Goal: Obtain resource: Obtain resource

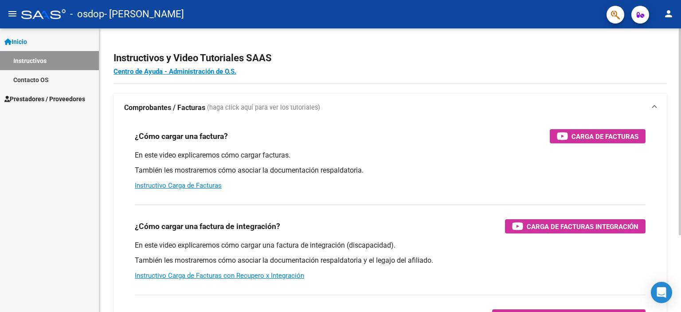
scroll to position [105, 0]
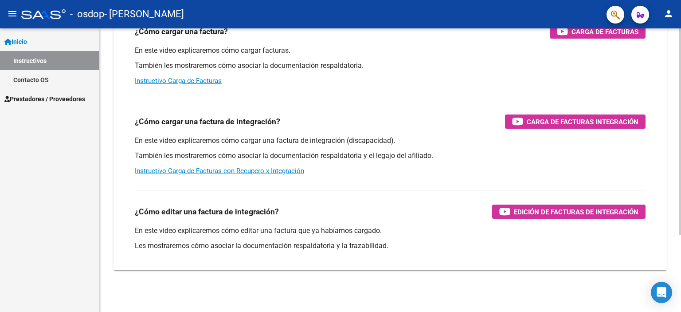
click at [681, 265] on div at bounding box center [680, 169] width 2 height 283
click at [681, 265] on div at bounding box center [680, 207] width 2 height 207
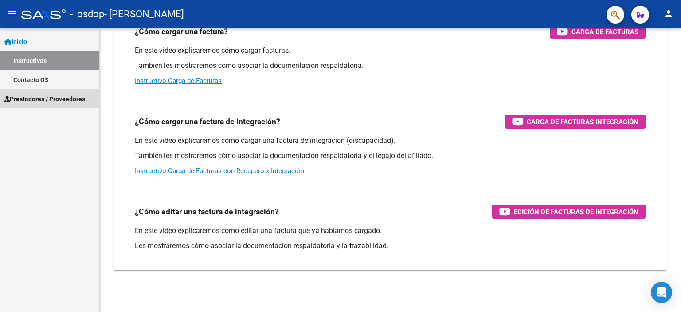
click at [66, 101] on span "Prestadores / Proveedores" at bounding box center [44, 99] width 81 height 10
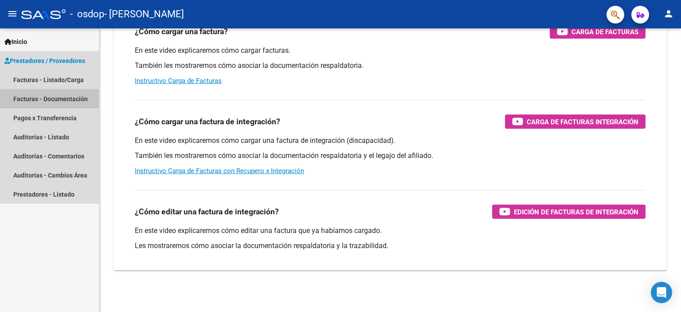
click at [62, 98] on link "Facturas - Documentación" at bounding box center [49, 98] width 99 height 19
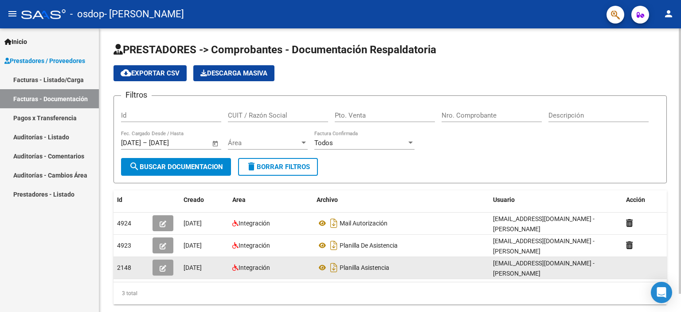
click at [504, 266] on div "[EMAIL_ADDRESS][DOMAIN_NAME] - [PERSON_NAME]" at bounding box center [556, 267] width 126 height 19
click at [337, 269] on icon "Descargar documento" at bounding box center [334, 267] width 12 height 14
click at [681, 264] on div at bounding box center [680, 160] width 2 height 265
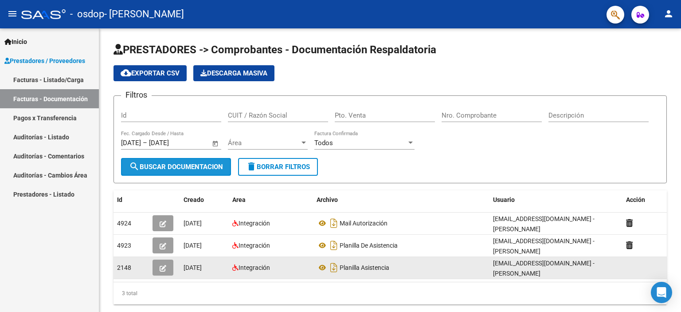
click at [147, 169] on span "search Buscar Documentacion" at bounding box center [176, 167] width 94 height 8
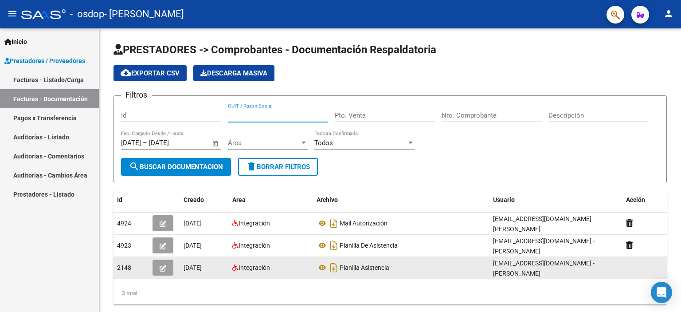
click at [295, 111] on input "CUIT / Razón Social" at bounding box center [278, 115] width 100 height 8
click at [152, 111] on input "Id" at bounding box center [171, 115] width 100 height 8
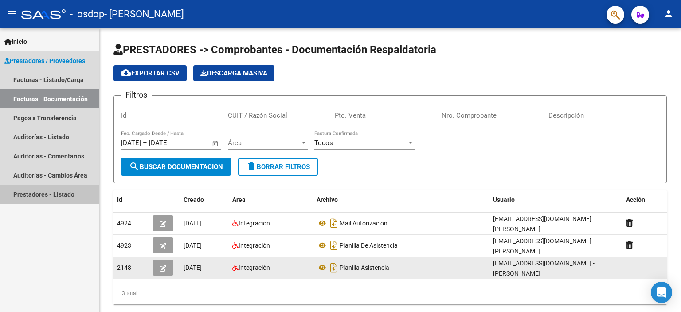
click at [68, 197] on link "Prestadores - Listado" at bounding box center [49, 194] width 99 height 19
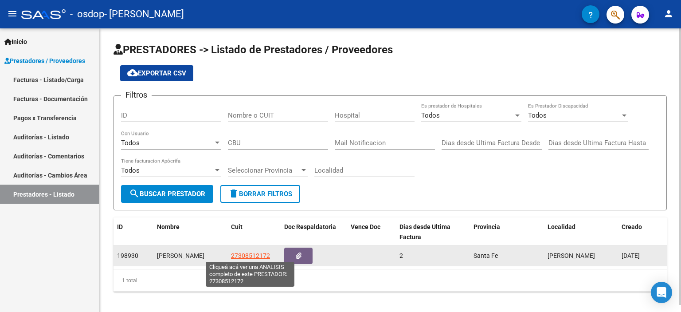
click at [250, 256] on span "27308512172" at bounding box center [250, 255] width 39 height 7
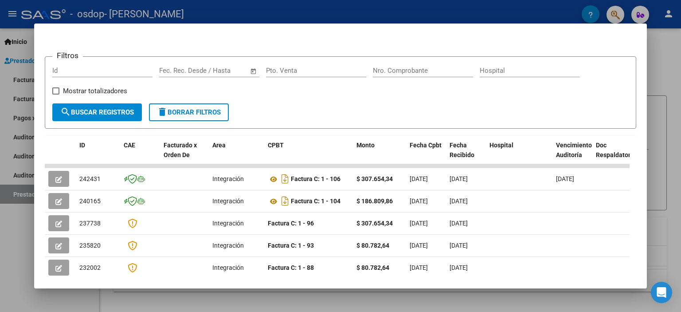
scroll to position [74, 0]
